Goal: Information Seeking & Learning: Learn about a topic

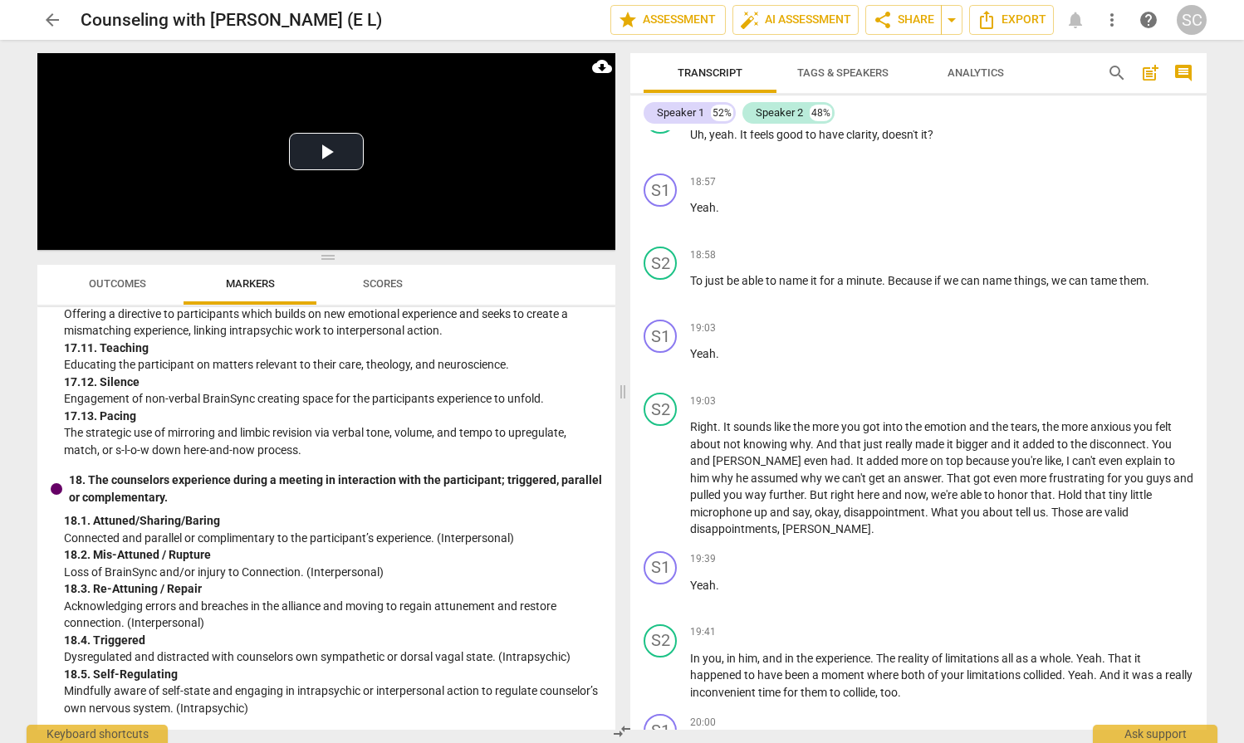
scroll to position [6007, 0]
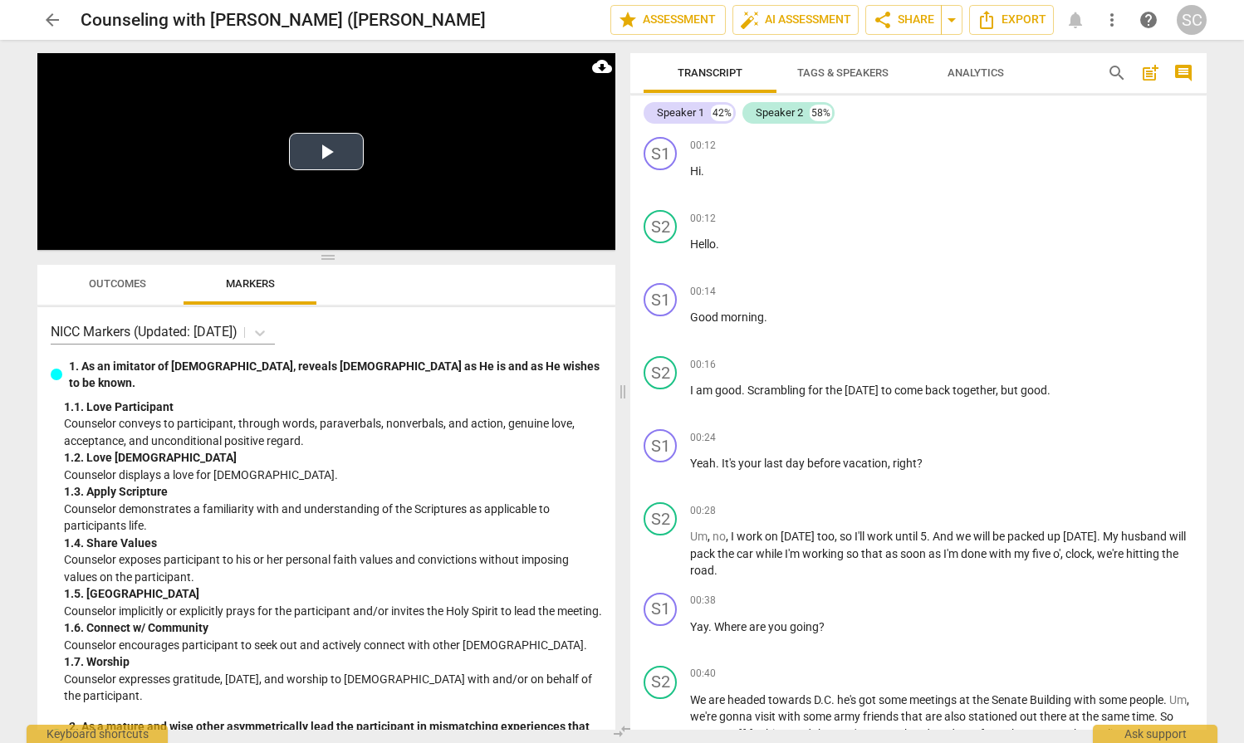
click at [315, 150] on button "Play Video" at bounding box center [326, 151] width 75 height 37
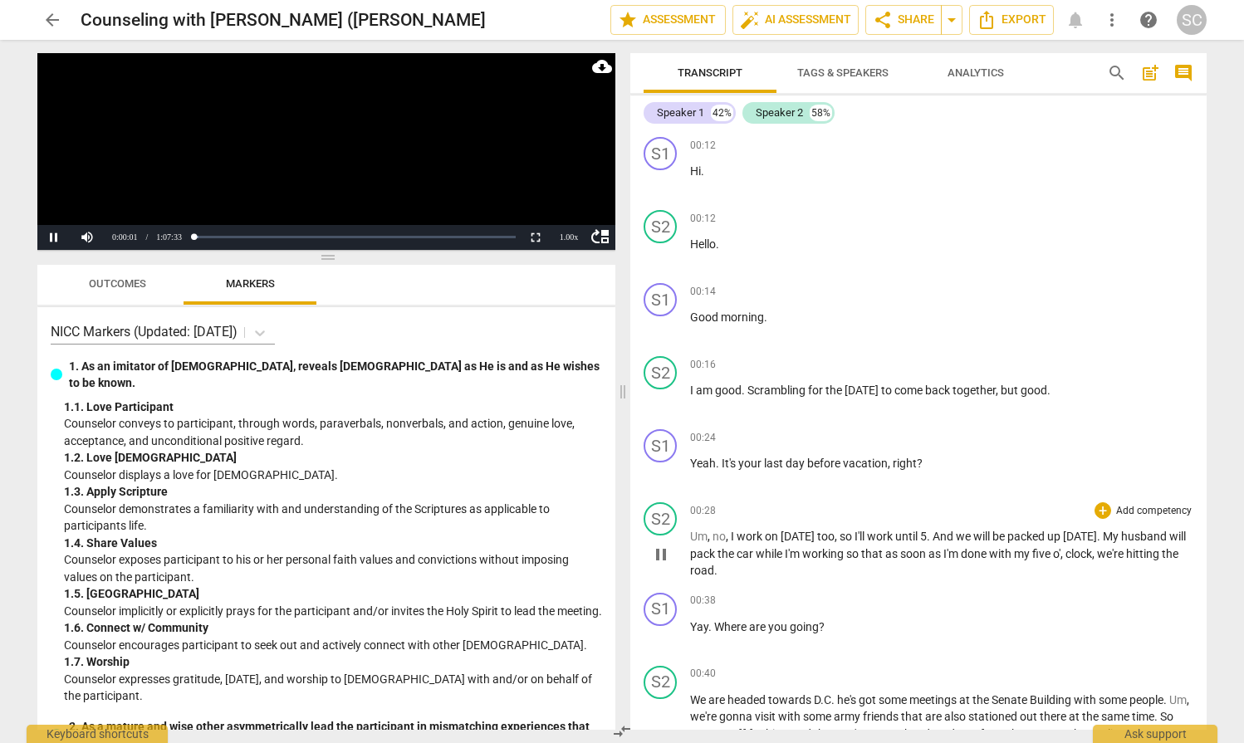
click at [660, 561] on span "pause" at bounding box center [661, 555] width 20 height 20
click at [660, 561] on span "play_arrow" at bounding box center [661, 555] width 20 height 20
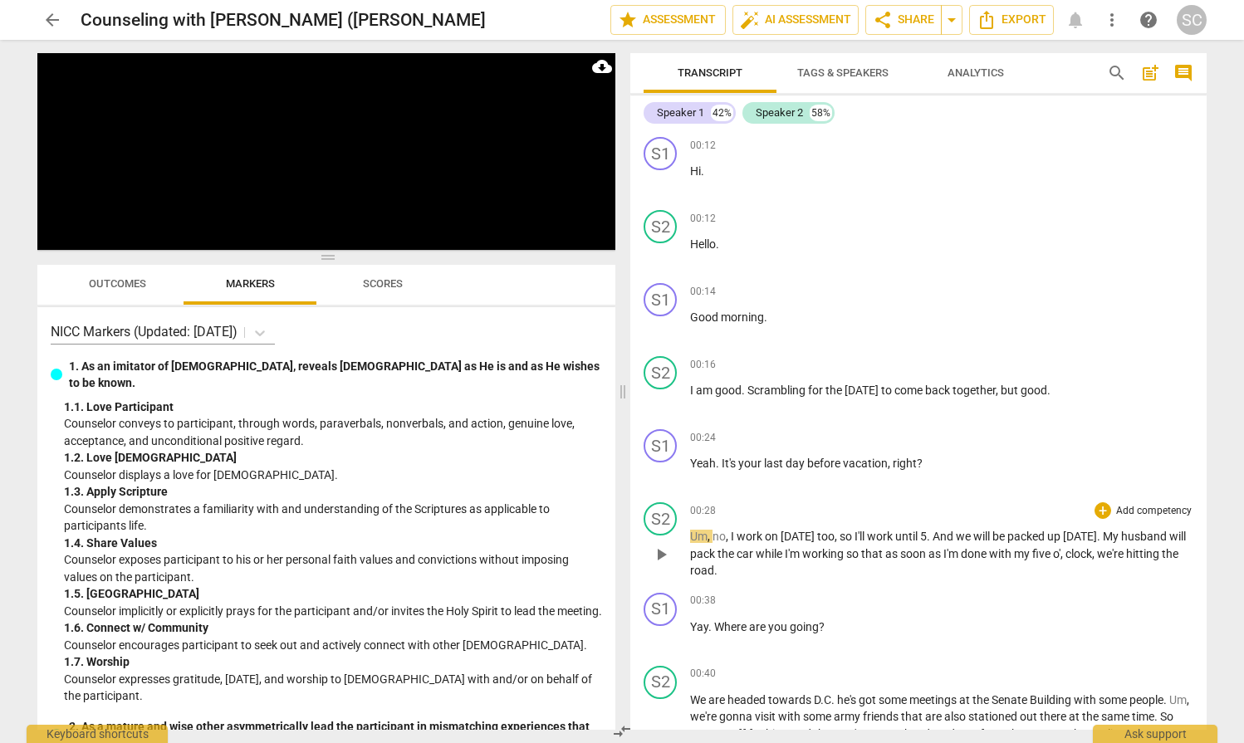
click at [660, 559] on span "play_arrow" at bounding box center [661, 555] width 20 height 20
click at [660, 559] on span "pause" at bounding box center [661, 555] width 20 height 20
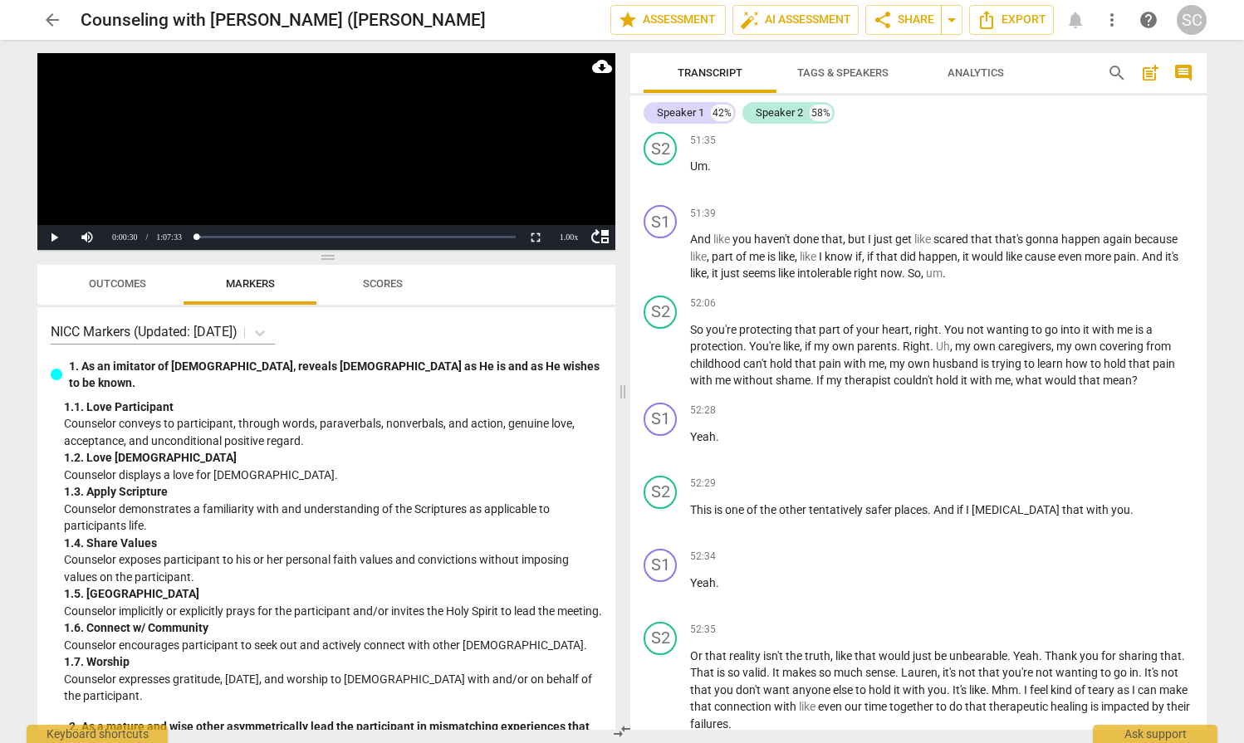
scroll to position [20356, 0]
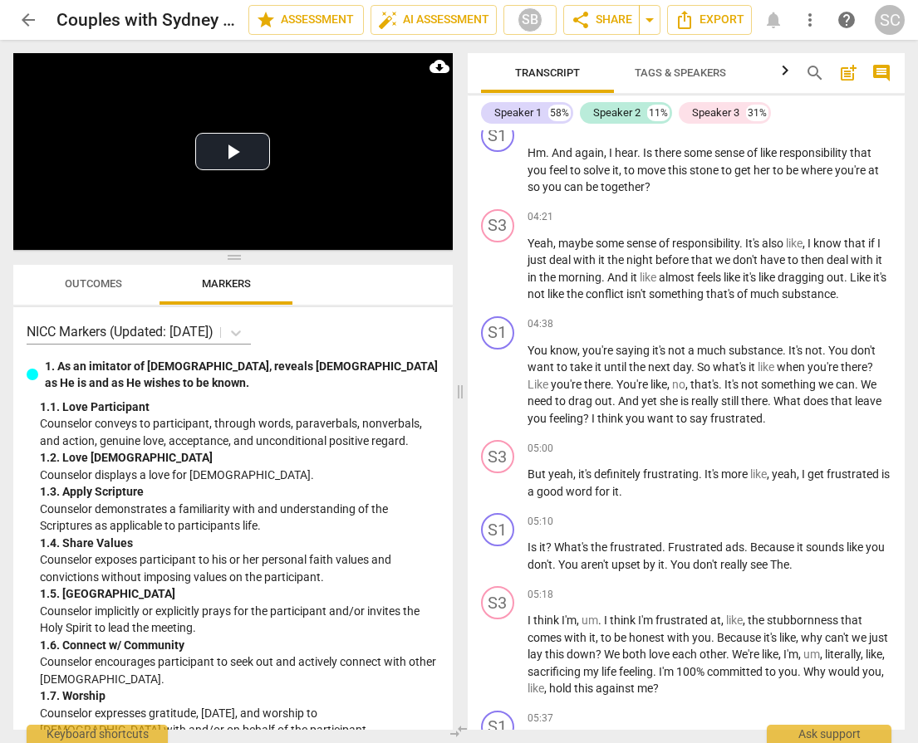
scroll to position [1661, 0]
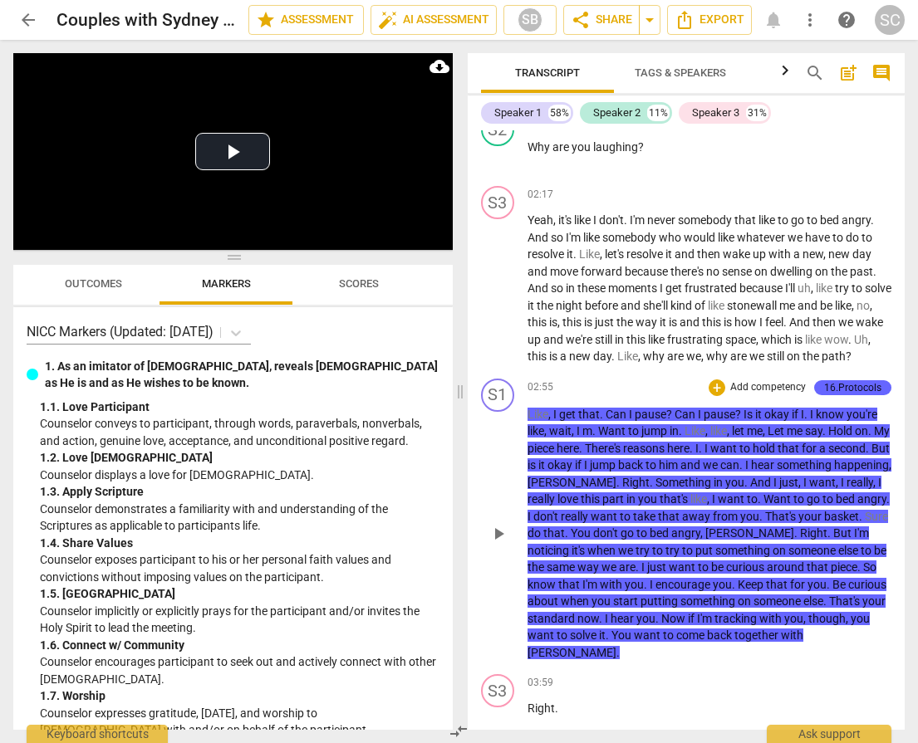
click at [495, 544] on span "play_arrow" at bounding box center [498, 534] width 20 height 20
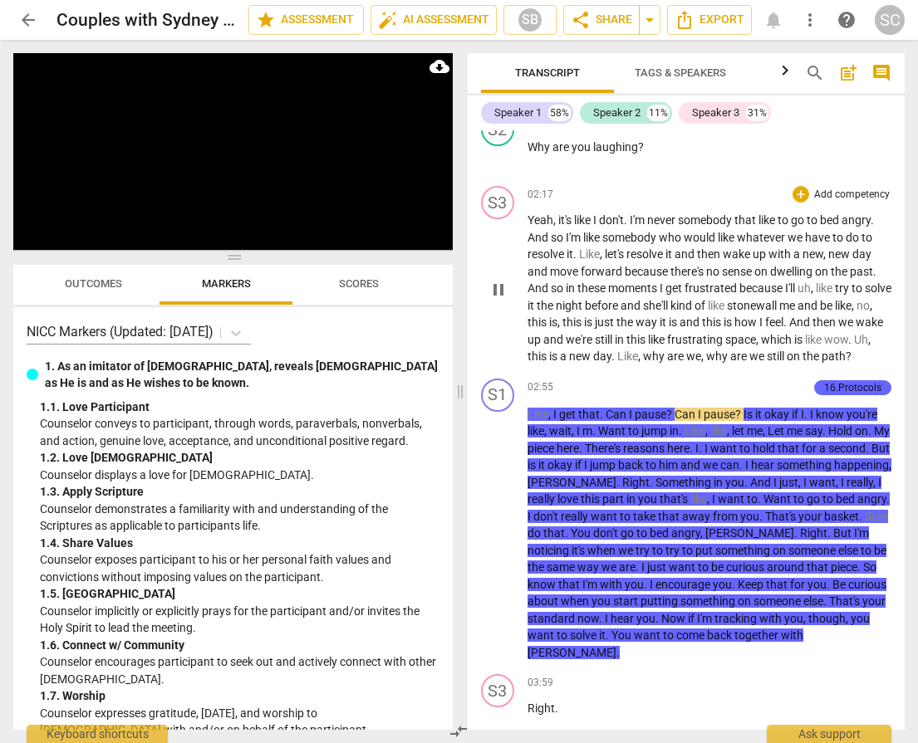
click at [616, 329] on span "just" at bounding box center [606, 322] width 22 height 13
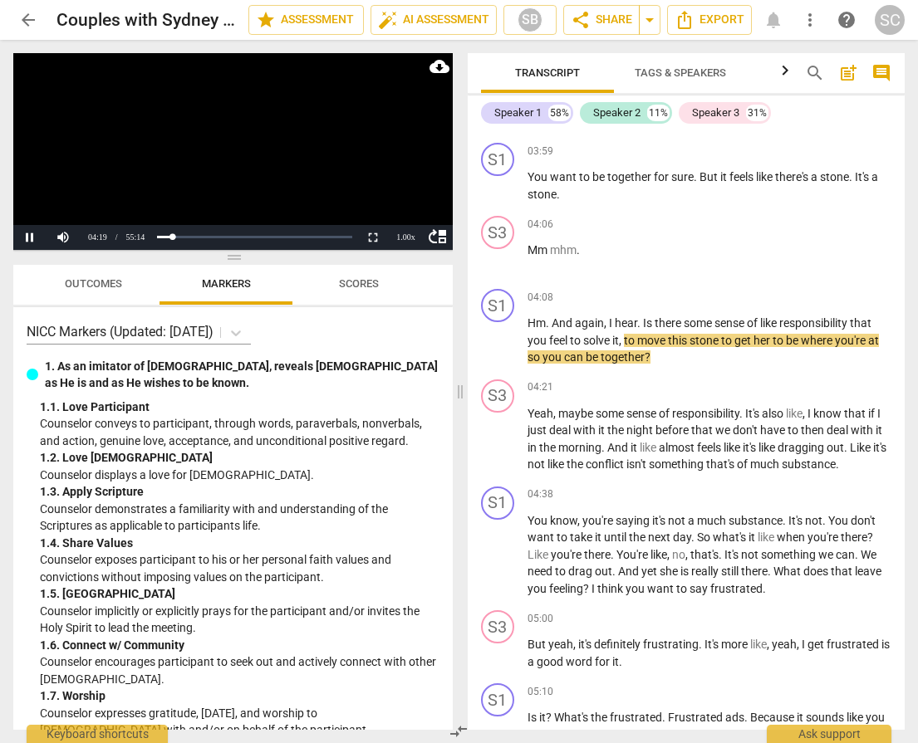
click at [303, 132] on video at bounding box center [232, 151] width 439 height 197
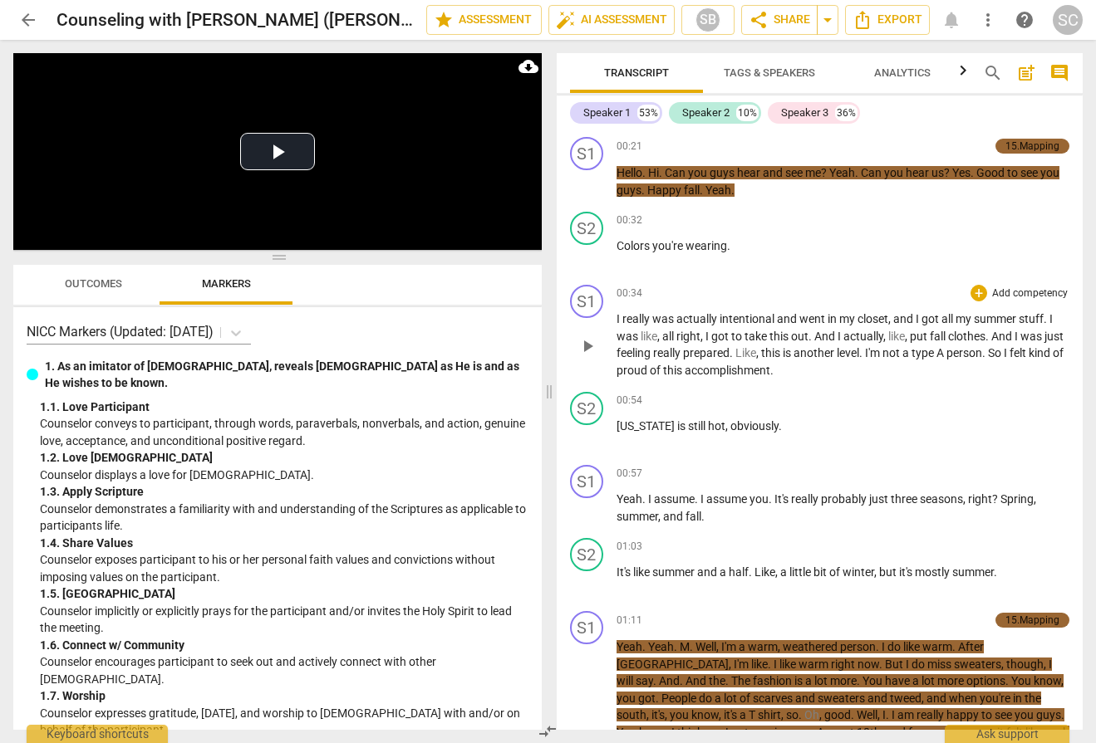
click at [902, 319] on span "and" at bounding box center [904, 318] width 22 height 13
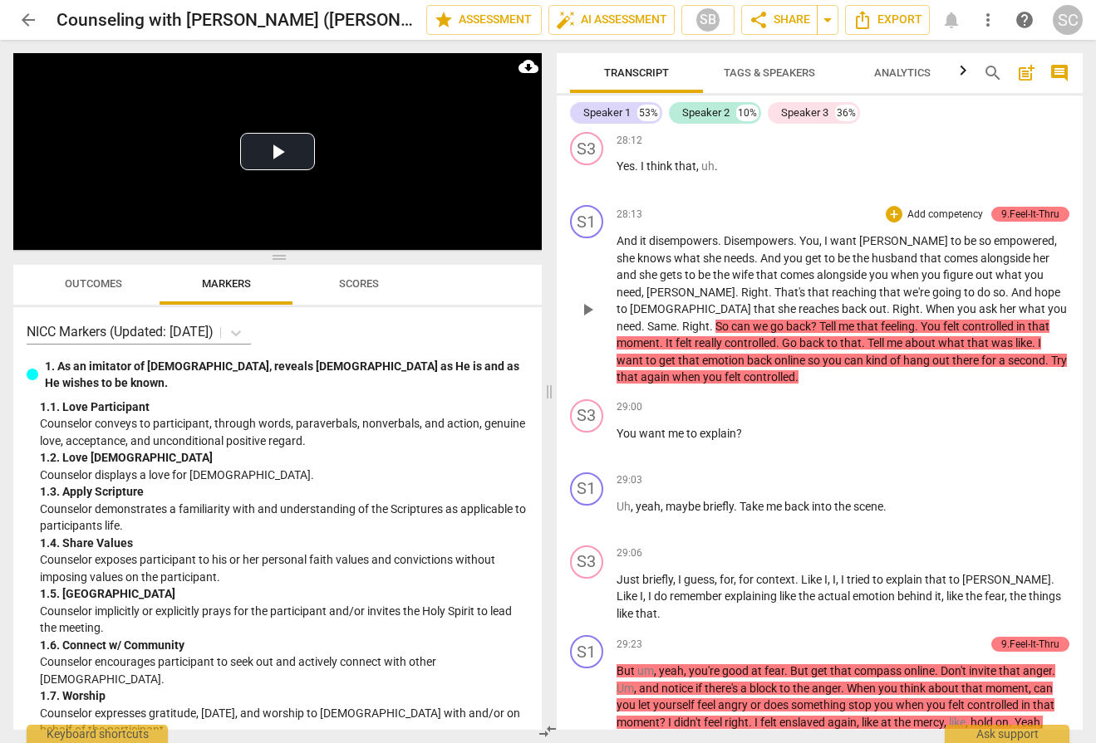
scroll to position [9082, 0]
click at [731, 321] on span "So" at bounding box center [723, 327] width 16 height 13
click at [994, 273] on div "S1 play_arrow pause 00:21 + Add competency 15.Mapping keyboard_arrow_right Hell…" at bounding box center [820, 430] width 527 height 600
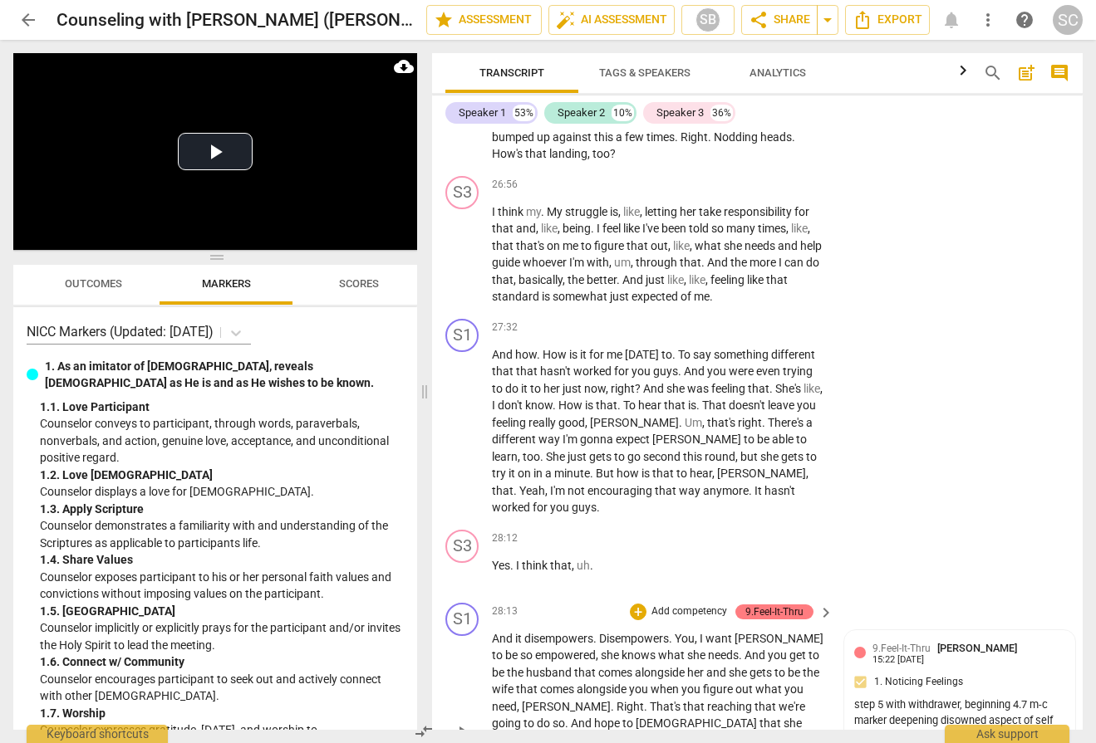
scroll to position [10565, 0]
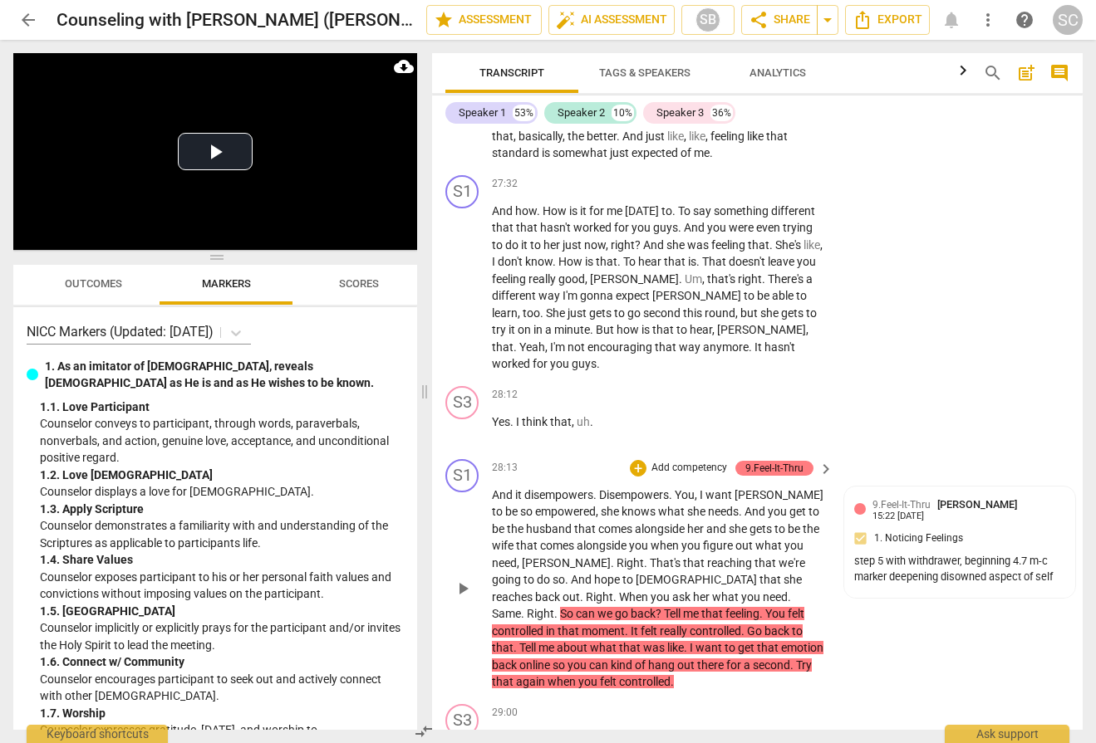
click at [576, 607] on span "So" at bounding box center [568, 613] width 16 height 13
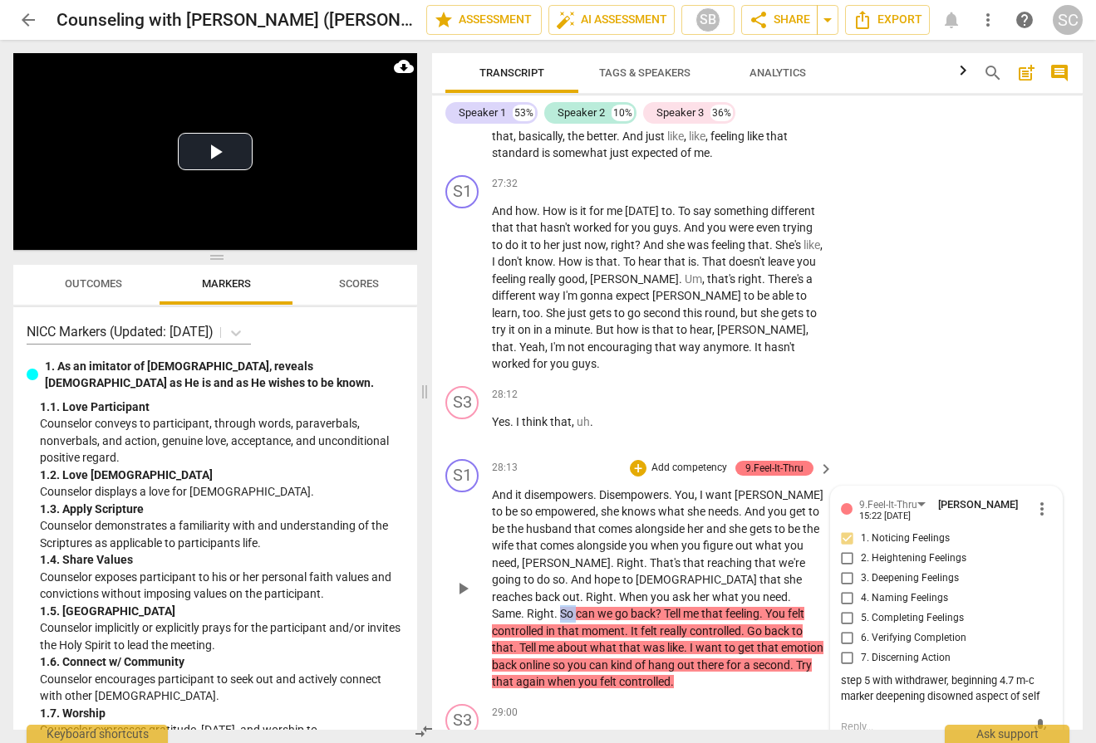
click at [576, 607] on span "So" at bounding box center [568, 613] width 16 height 13
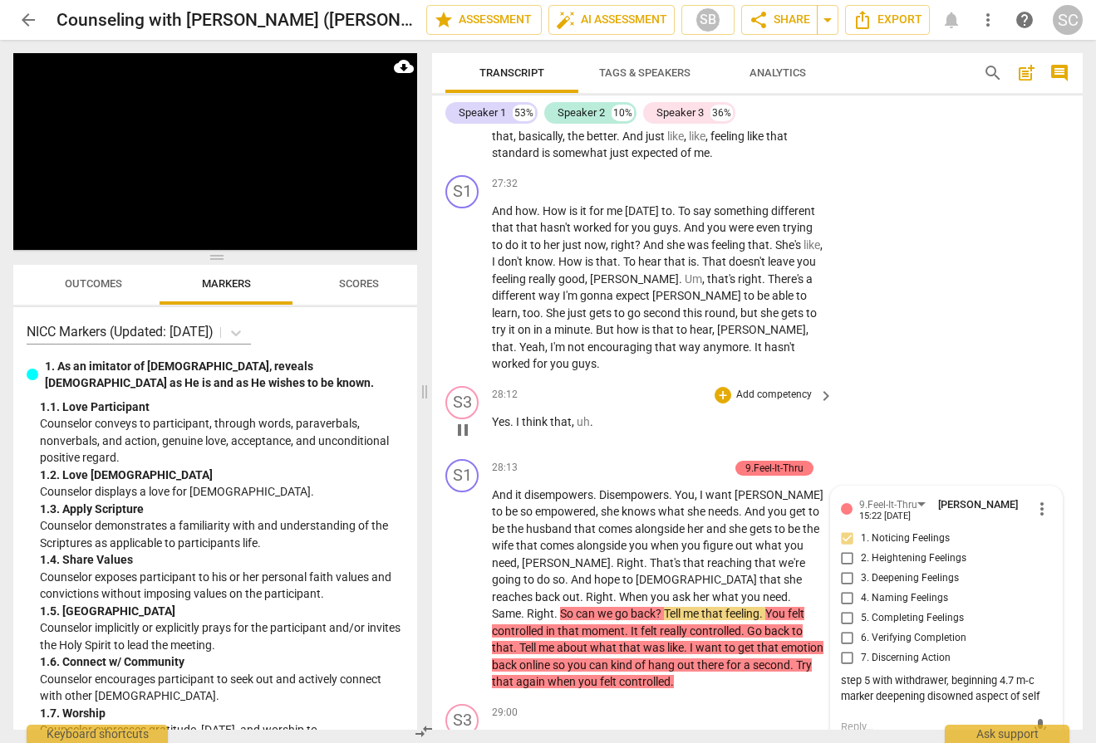
click at [930, 380] on div "S3 play_arrow pause 28:12 + Add competency keyboard_arrow_right Yes . I think t…" at bounding box center [757, 416] width 650 height 73
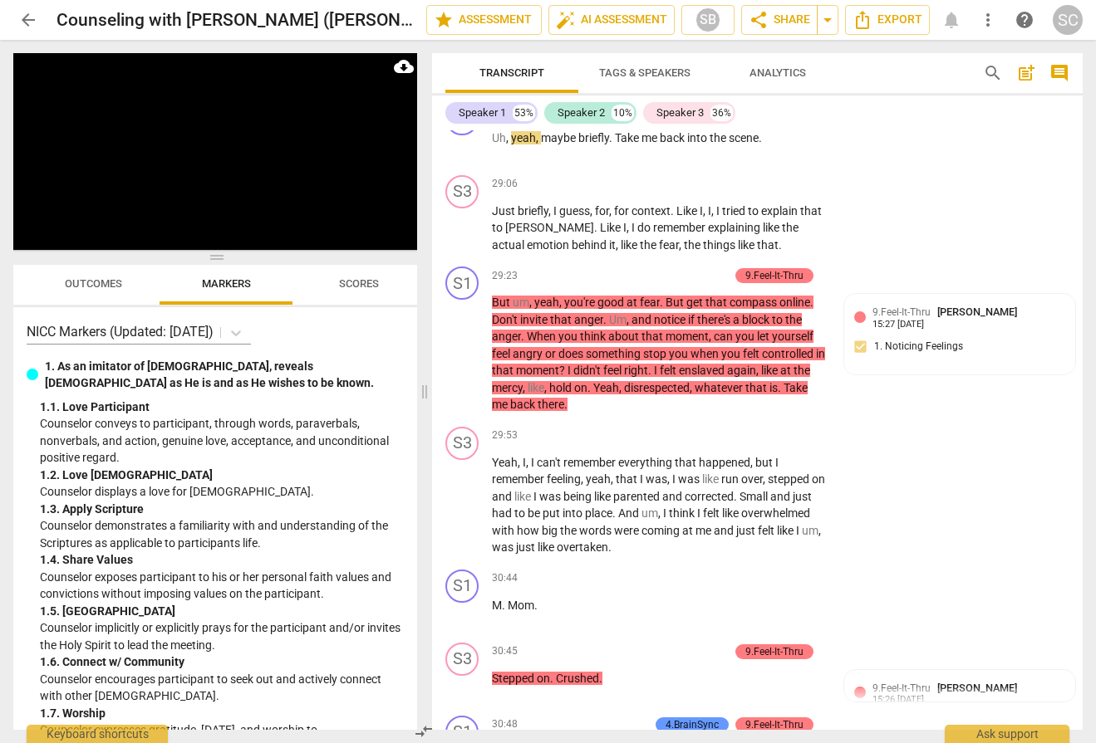
scroll to position [11788, 0]
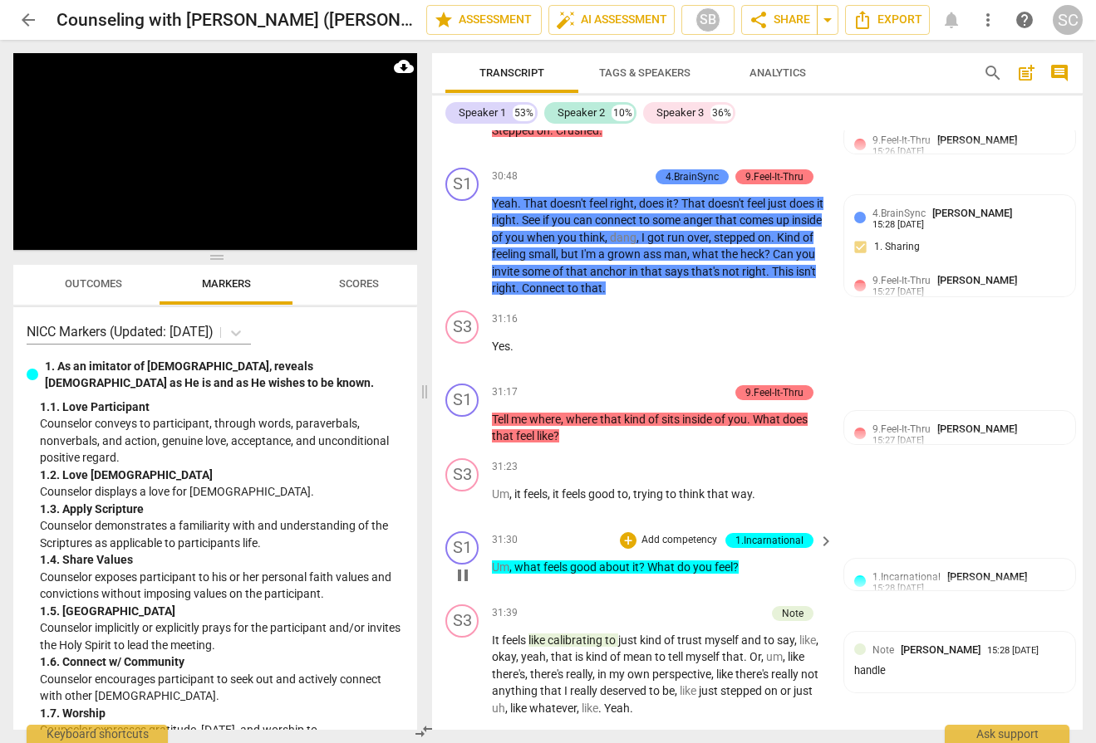
click at [519, 561] on span "what" at bounding box center [528, 567] width 29 height 13
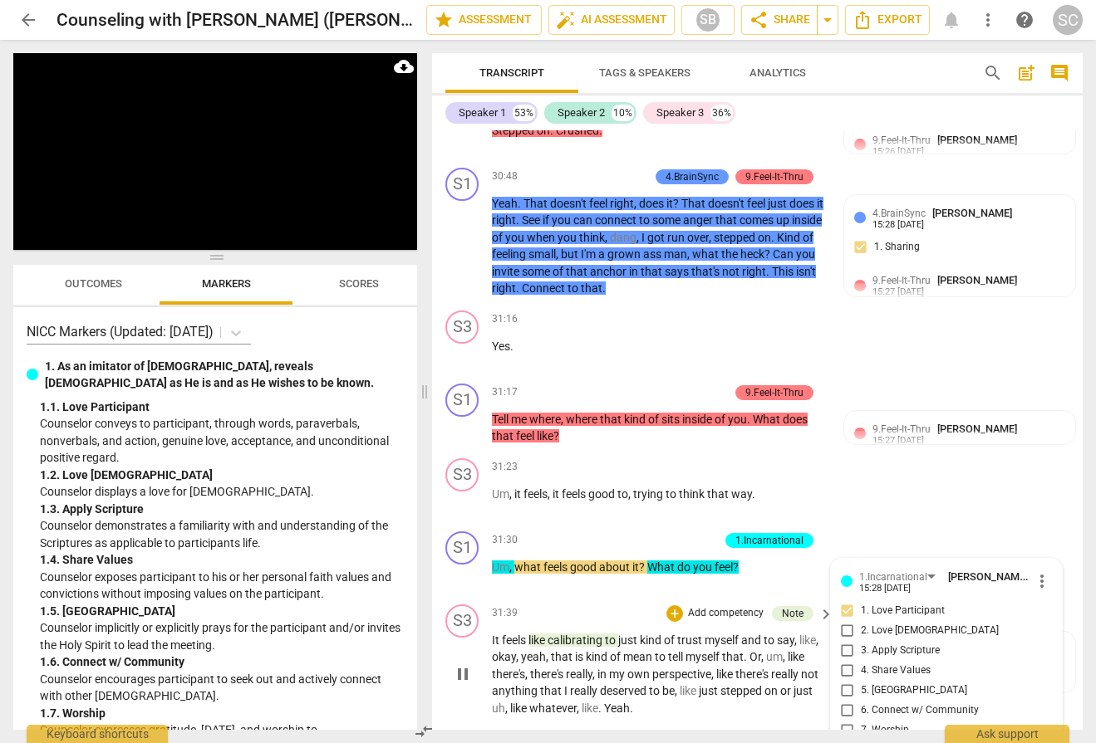
click at [563, 634] on span "calibrating" at bounding box center [575, 640] width 57 height 13
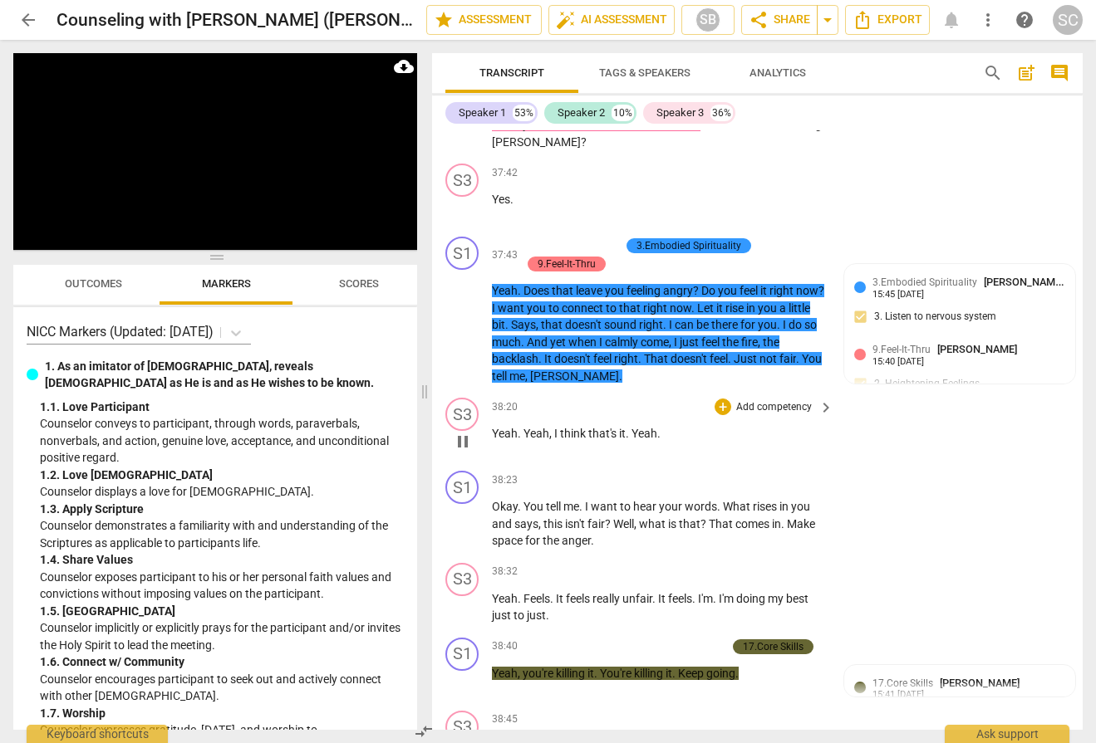
scroll to position [13833, 0]
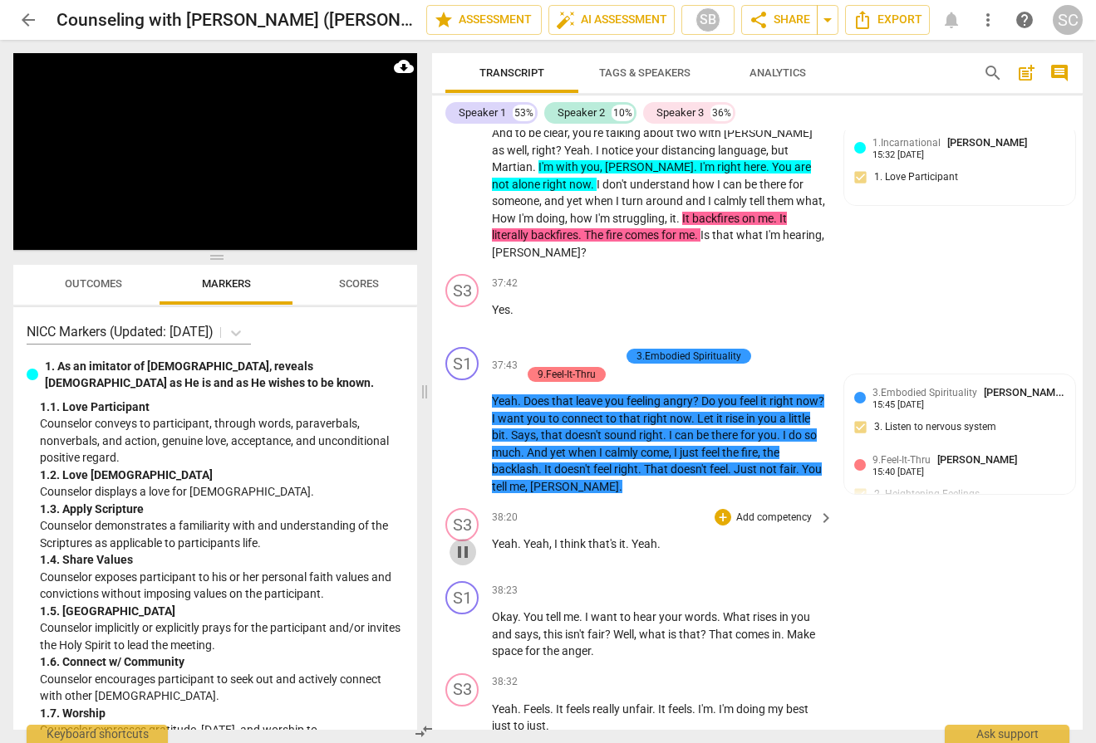
click at [459, 542] on span "pause" at bounding box center [463, 552] width 20 height 20
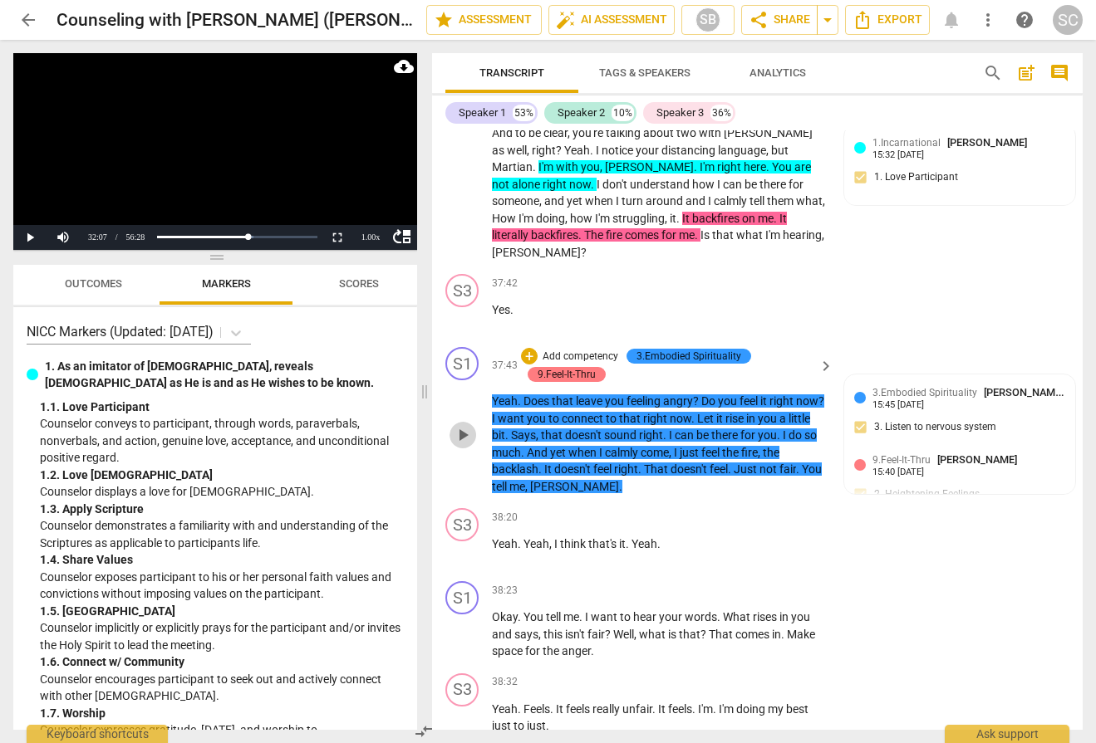
click at [464, 425] on span "play_arrow" at bounding box center [463, 435] width 20 height 20
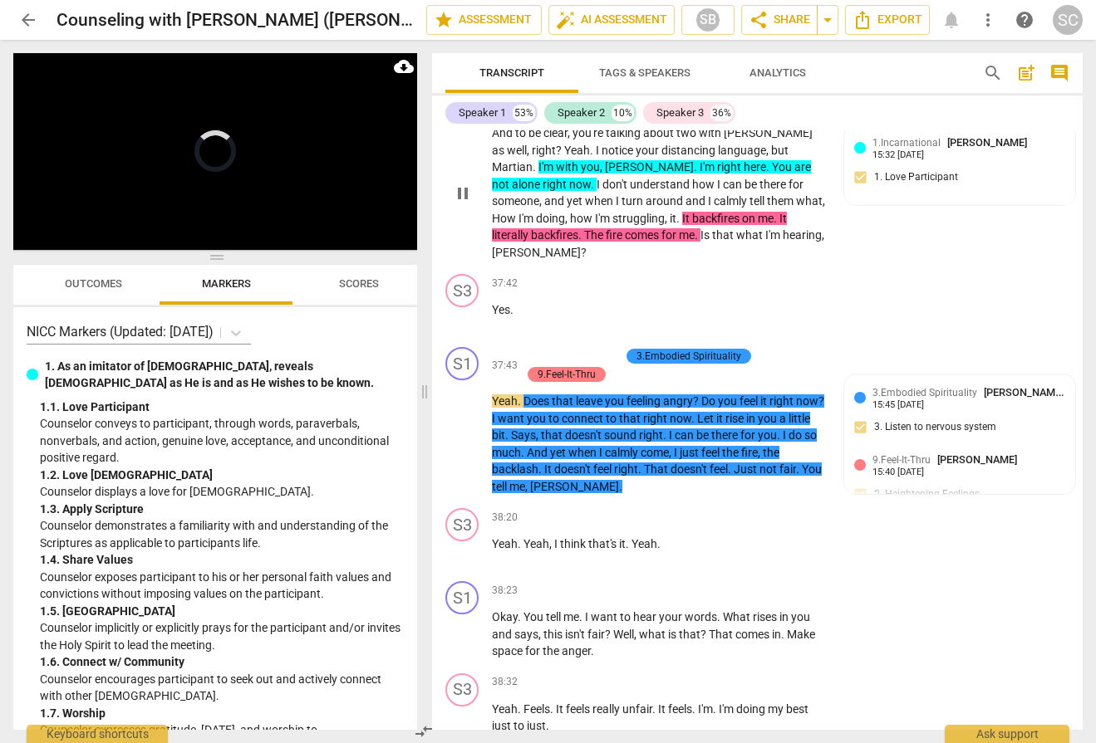
scroll to position [13501, 0]
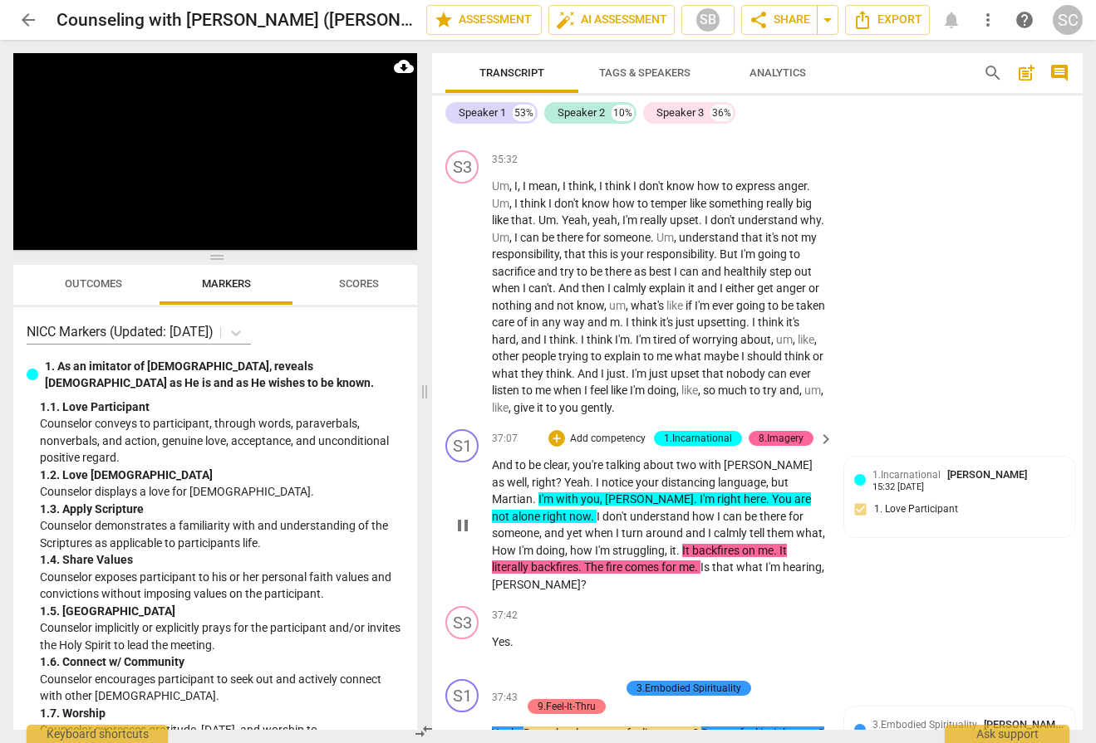
click at [465, 516] on span "pause" at bounding box center [463, 526] width 20 height 20
click at [465, 516] on span "play_arrow" at bounding box center [463, 526] width 20 height 20
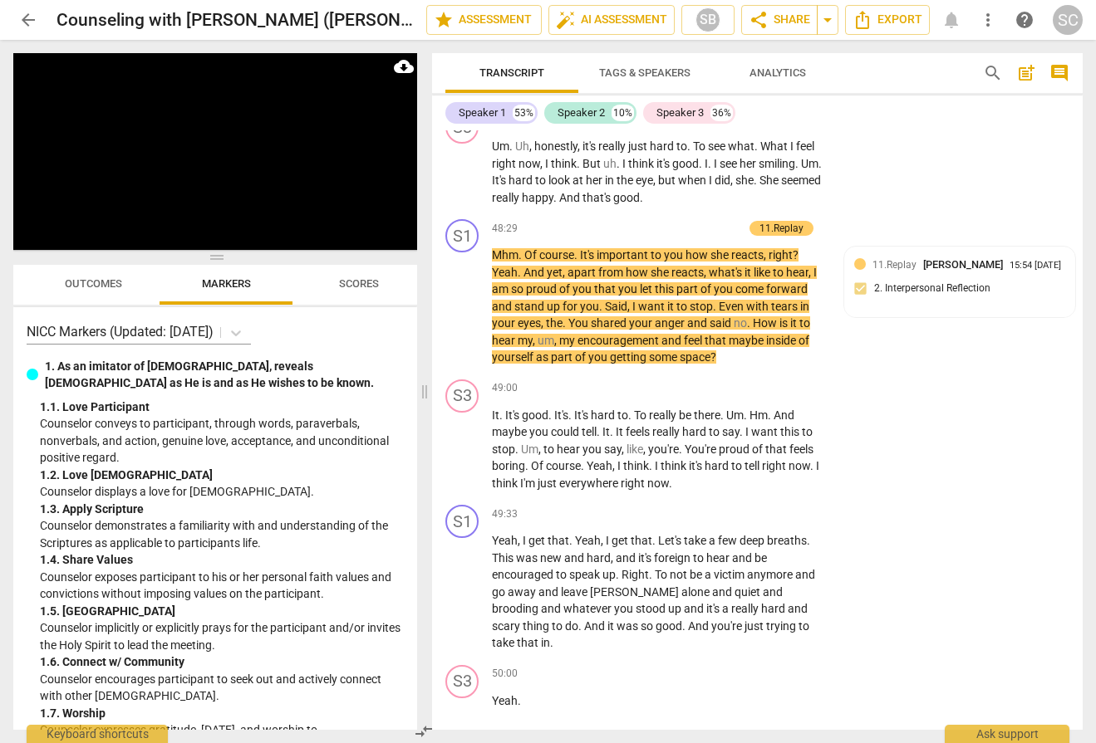
scroll to position [17172, 0]
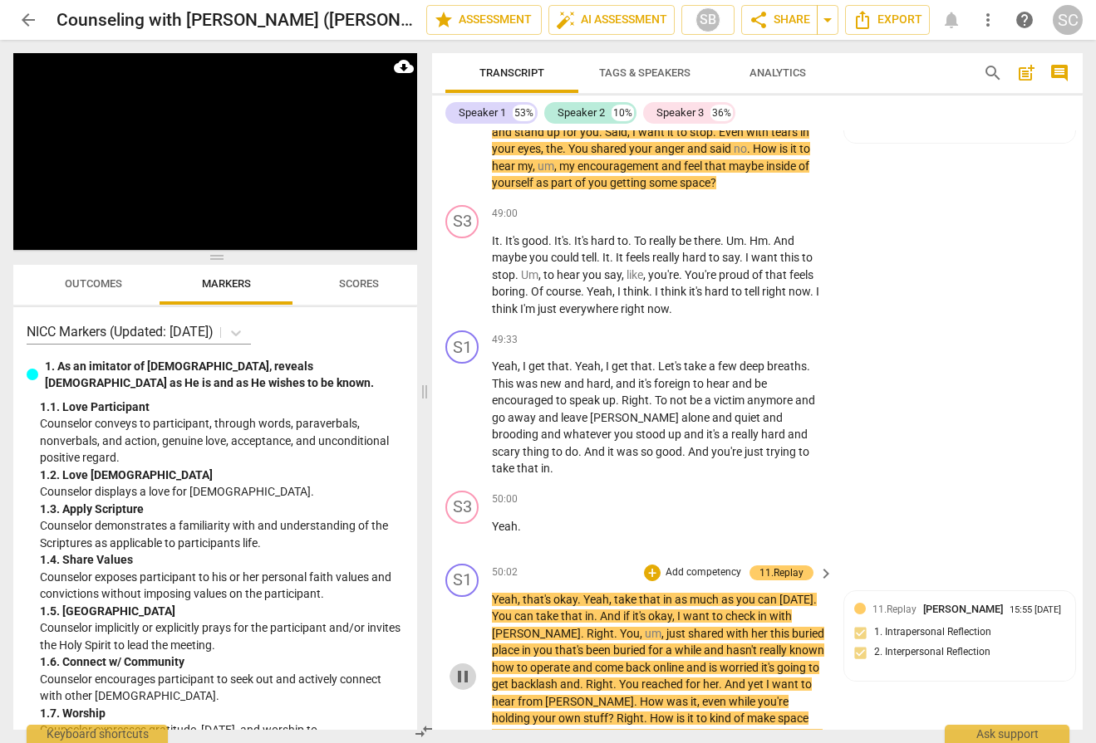
click at [466, 667] on span "pause" at bounding box center [463, 677] width 20 height 20
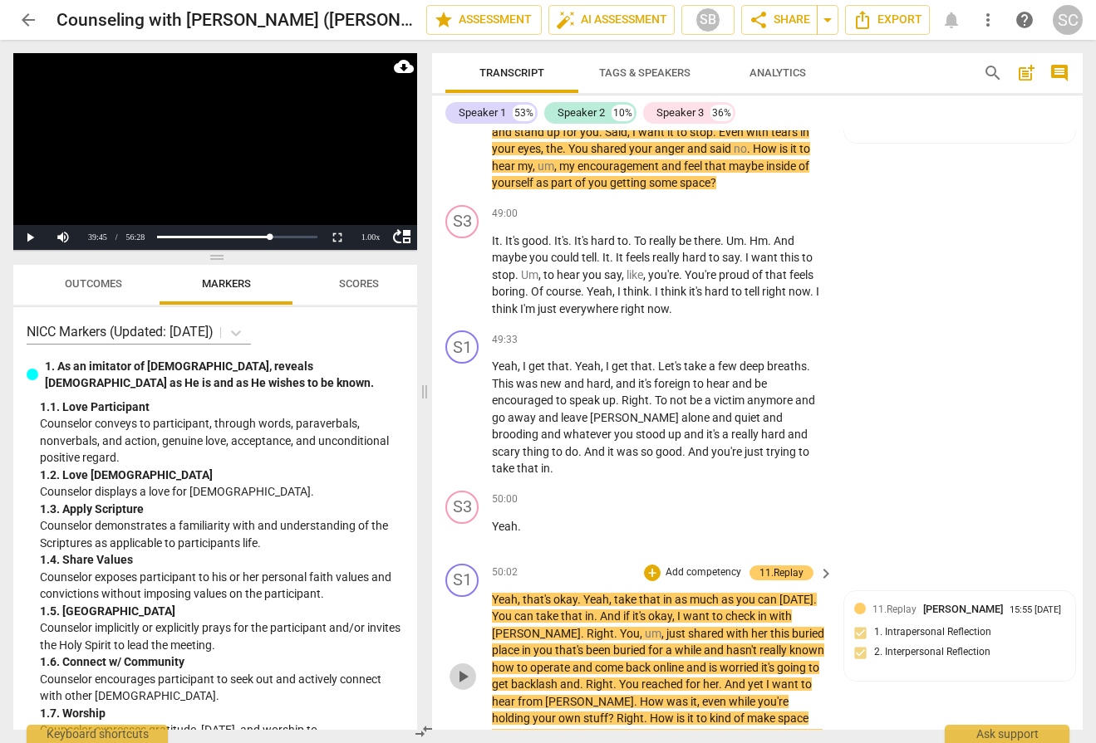
click at [466, 667] on span "play_arrow" at bounding box center [463, 677] width 20 height 20
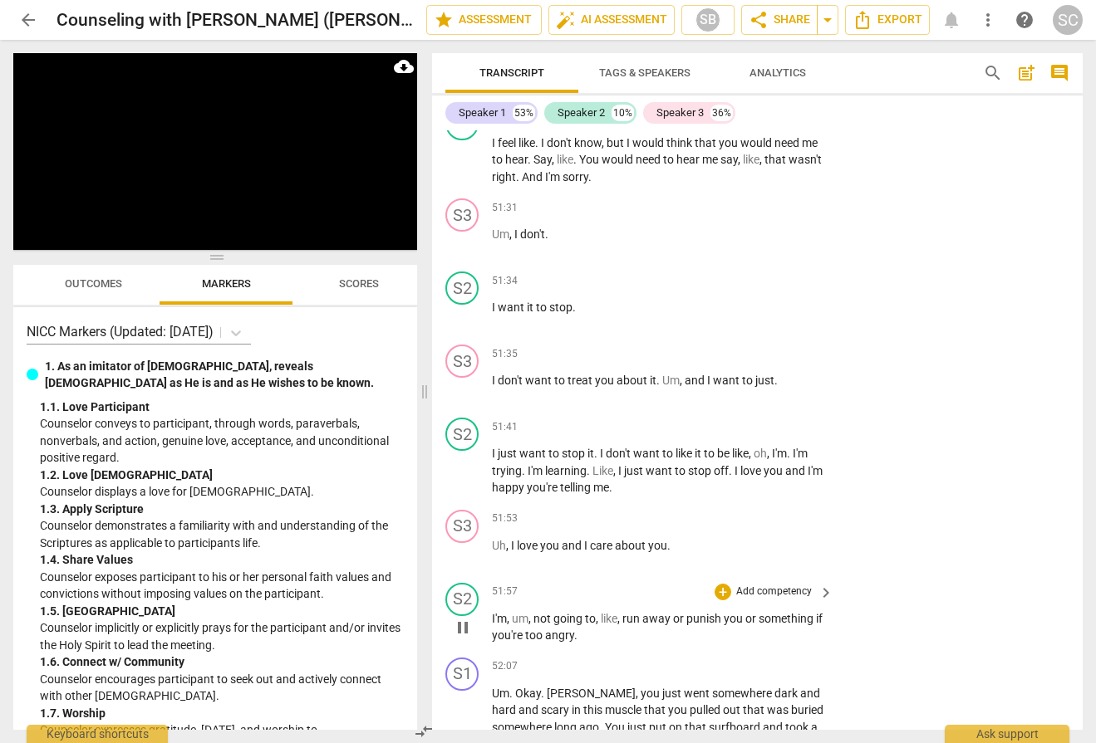
scroll to position [18169, 0]
